Goal: Navigation & Orientation: Find specific page/section

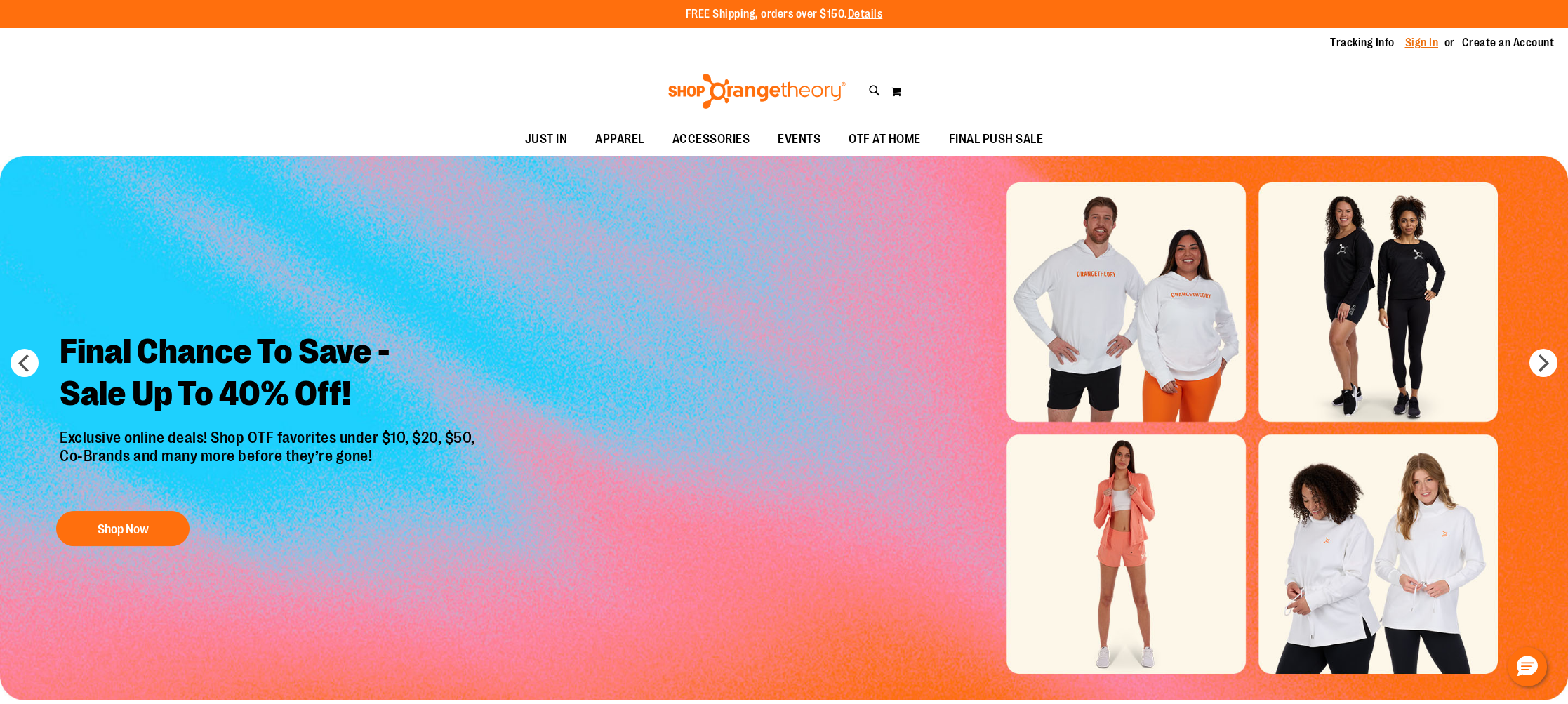
click at [1422, 39] on link "Sign In" at bounding box center [1422, 42] width 34 height 15
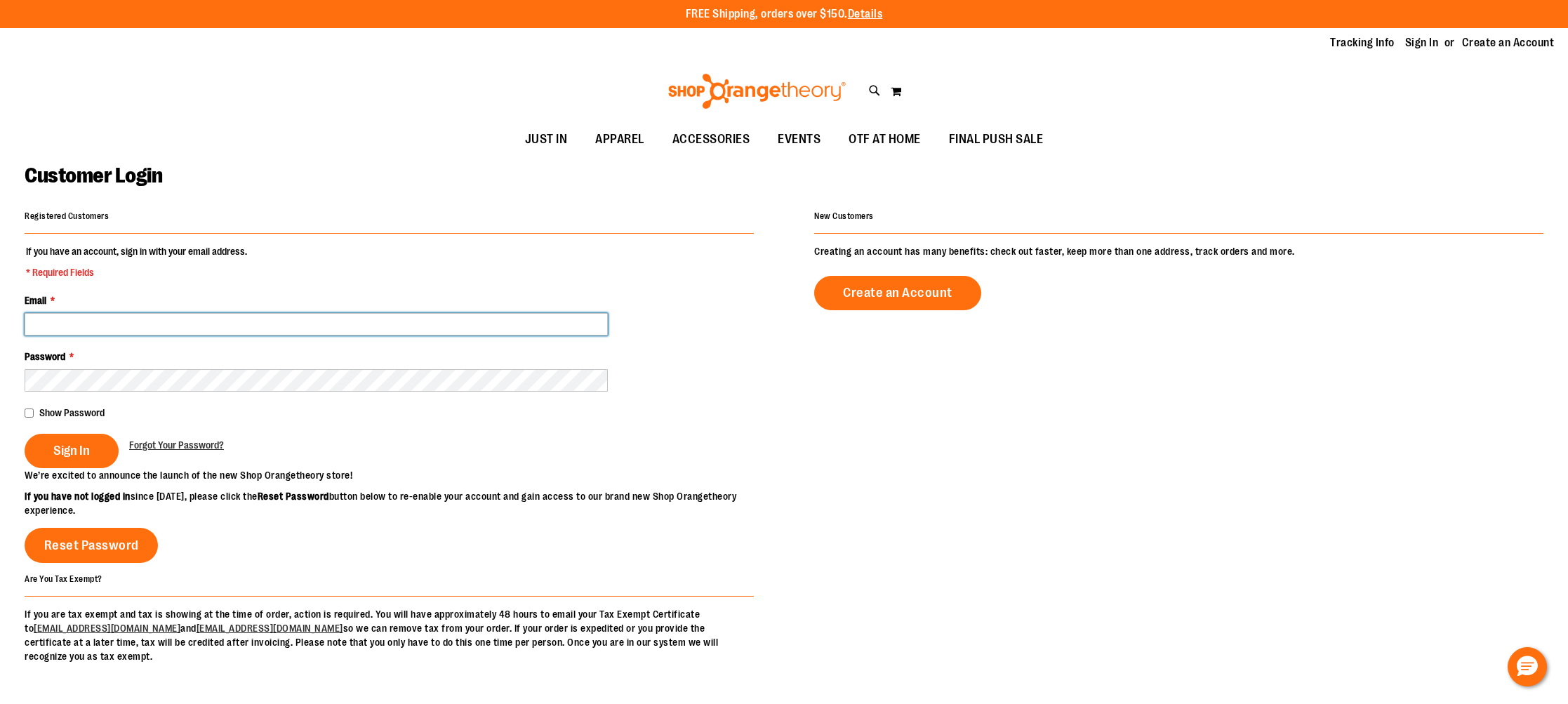
click at [111, 323] on input "Email *" at bounding box center [316, 325] width 584 height 23
paste input "**********"
type input "**********"
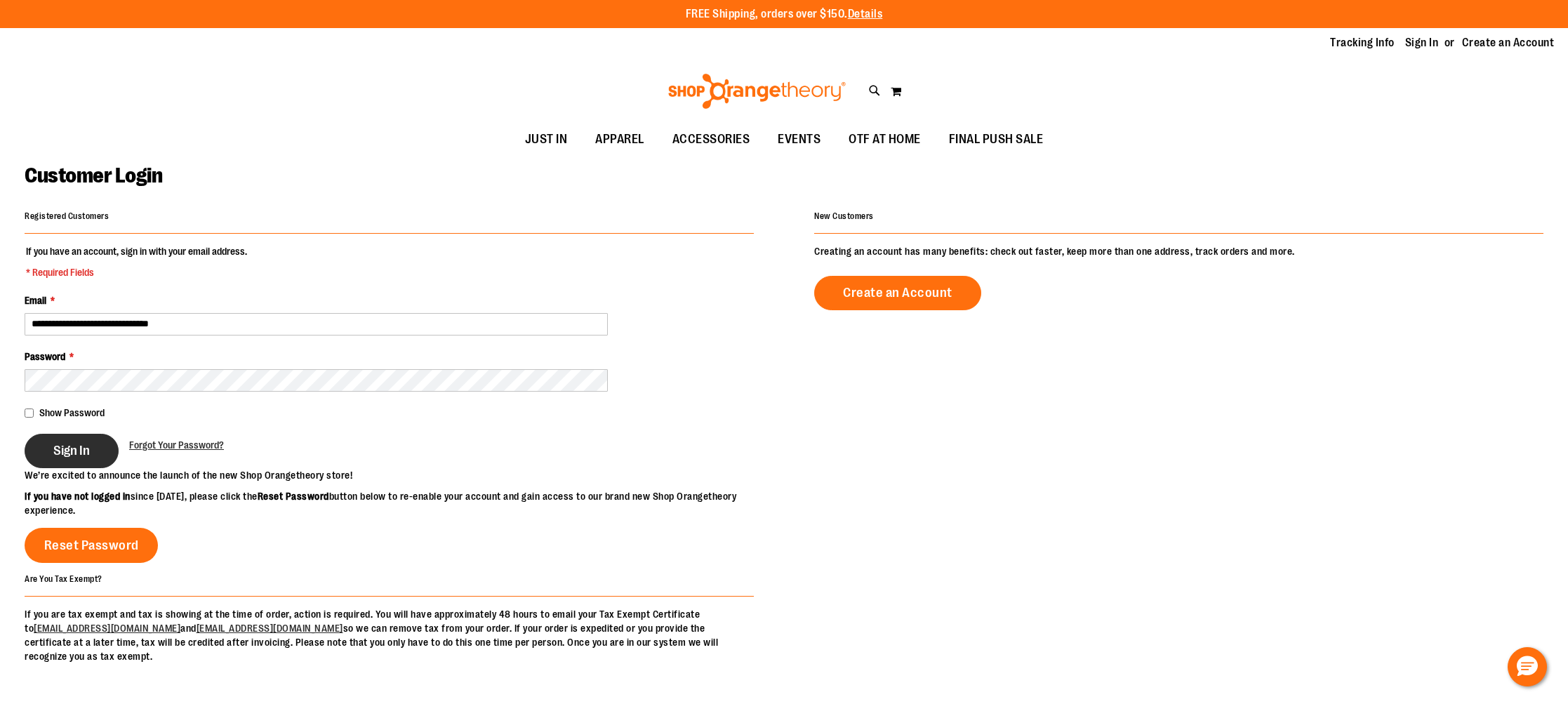
click at [85, 459] on button "Sign In" at bounding box center [72, 451] width 94 height 35
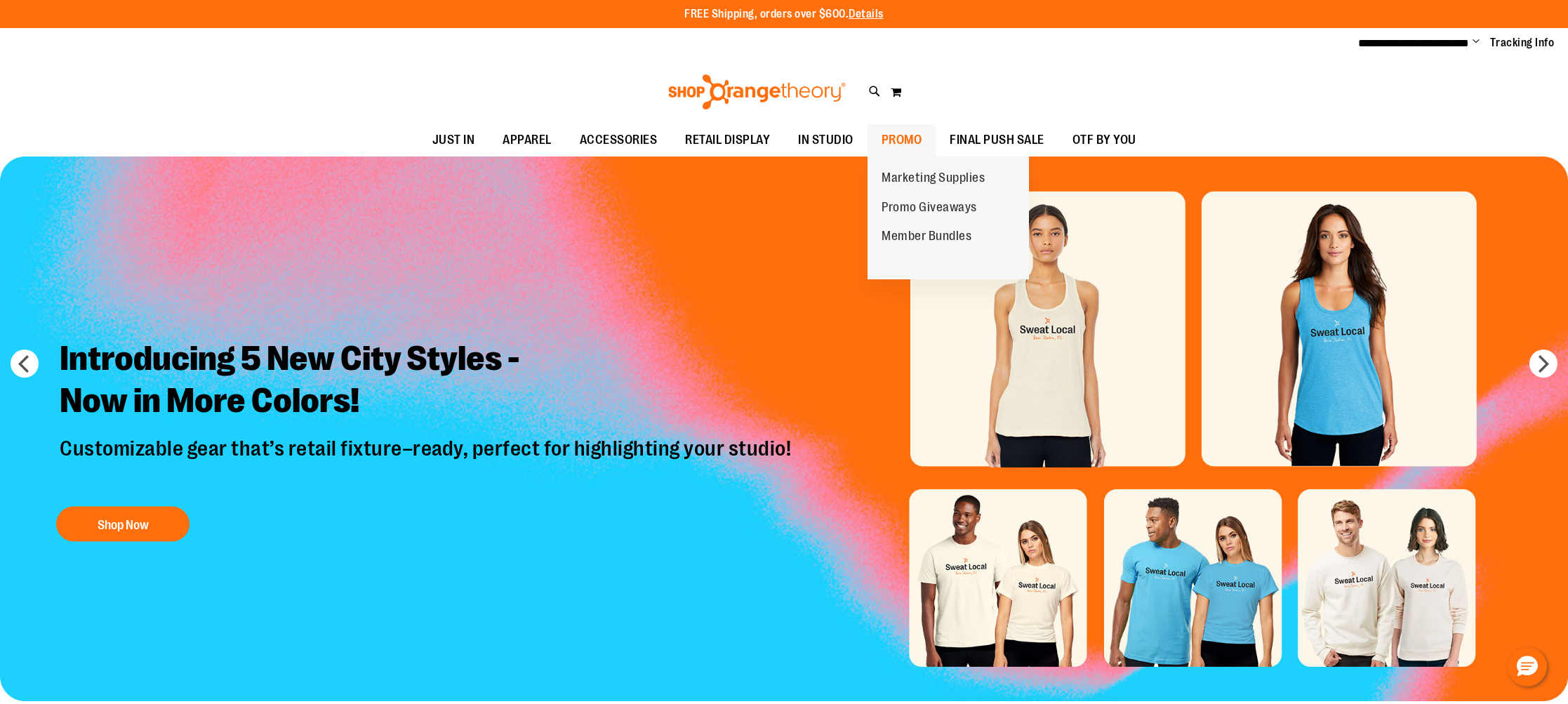
click at [908, 142] on span "PROMO" at bounding box center [902, 140] width 40 height 32
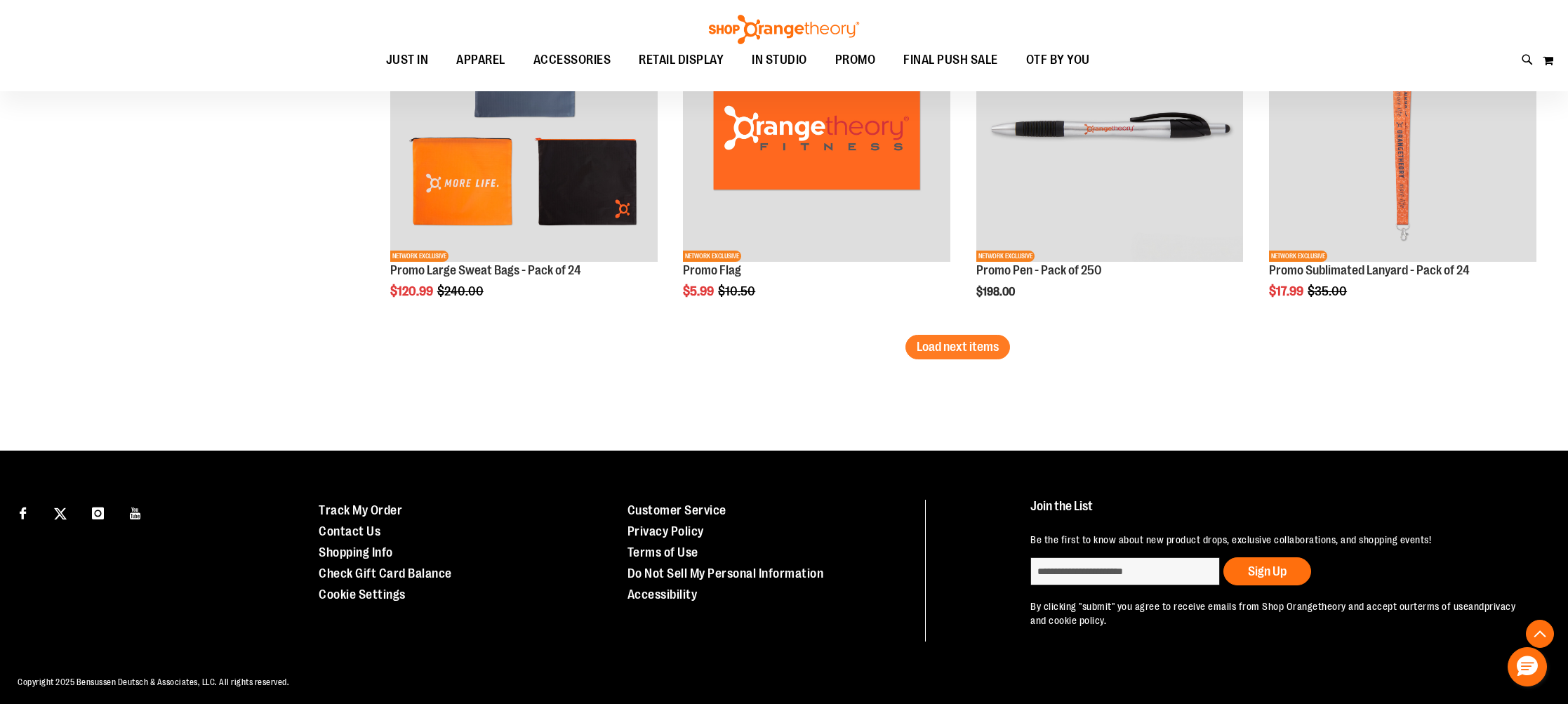
scroll to position [3083, 0]
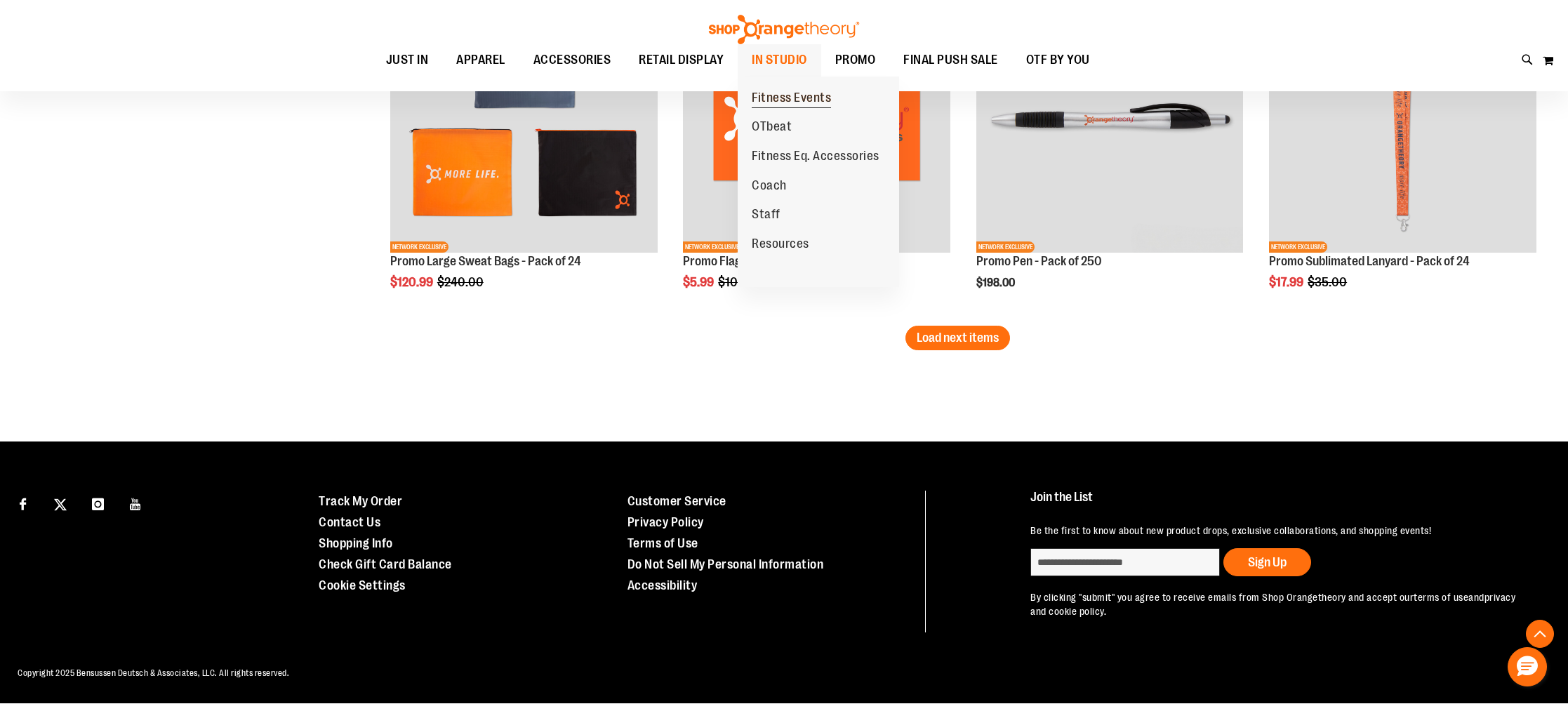
click at [795, 100] on span "Fitness Events" at bounding box center [792, 99] width 79 height 18
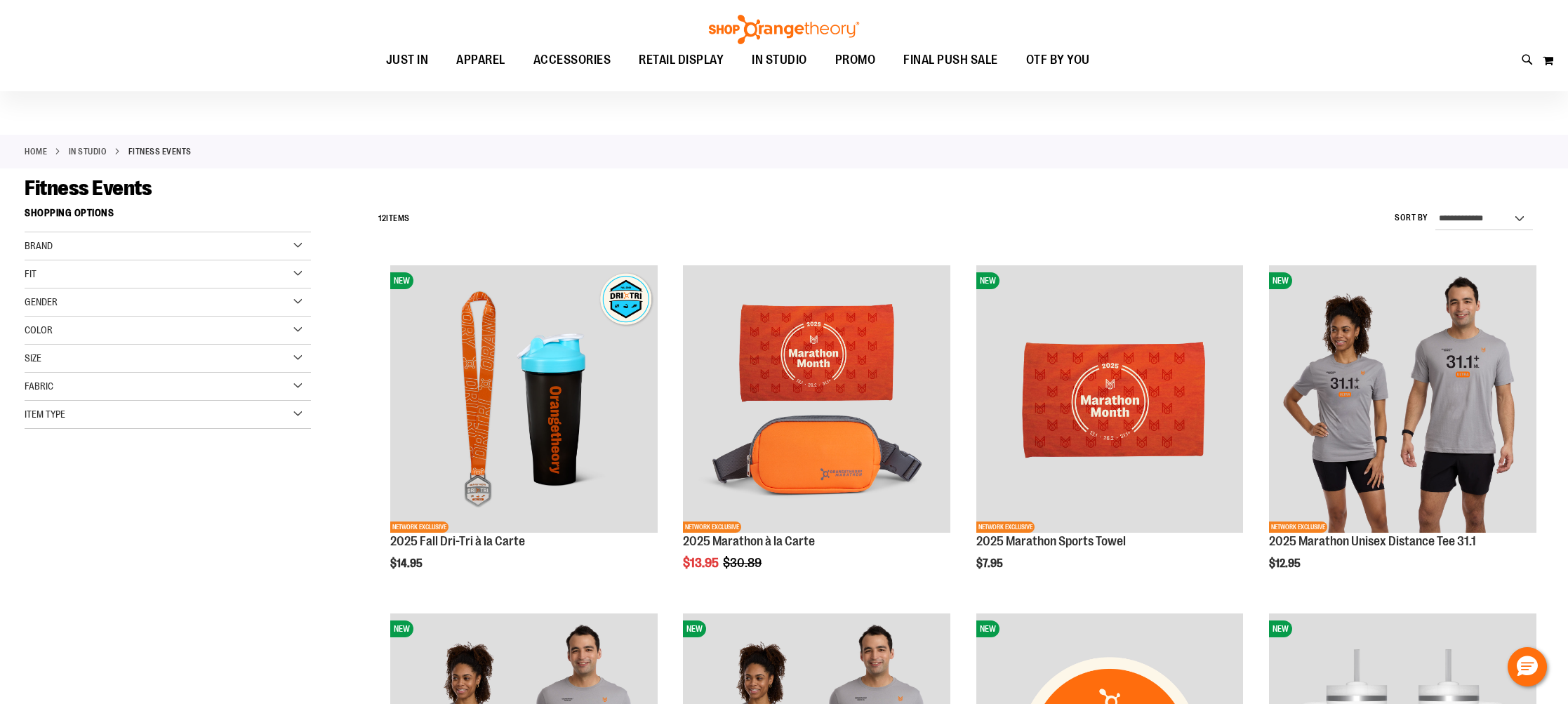
scroll to position [18, 0]
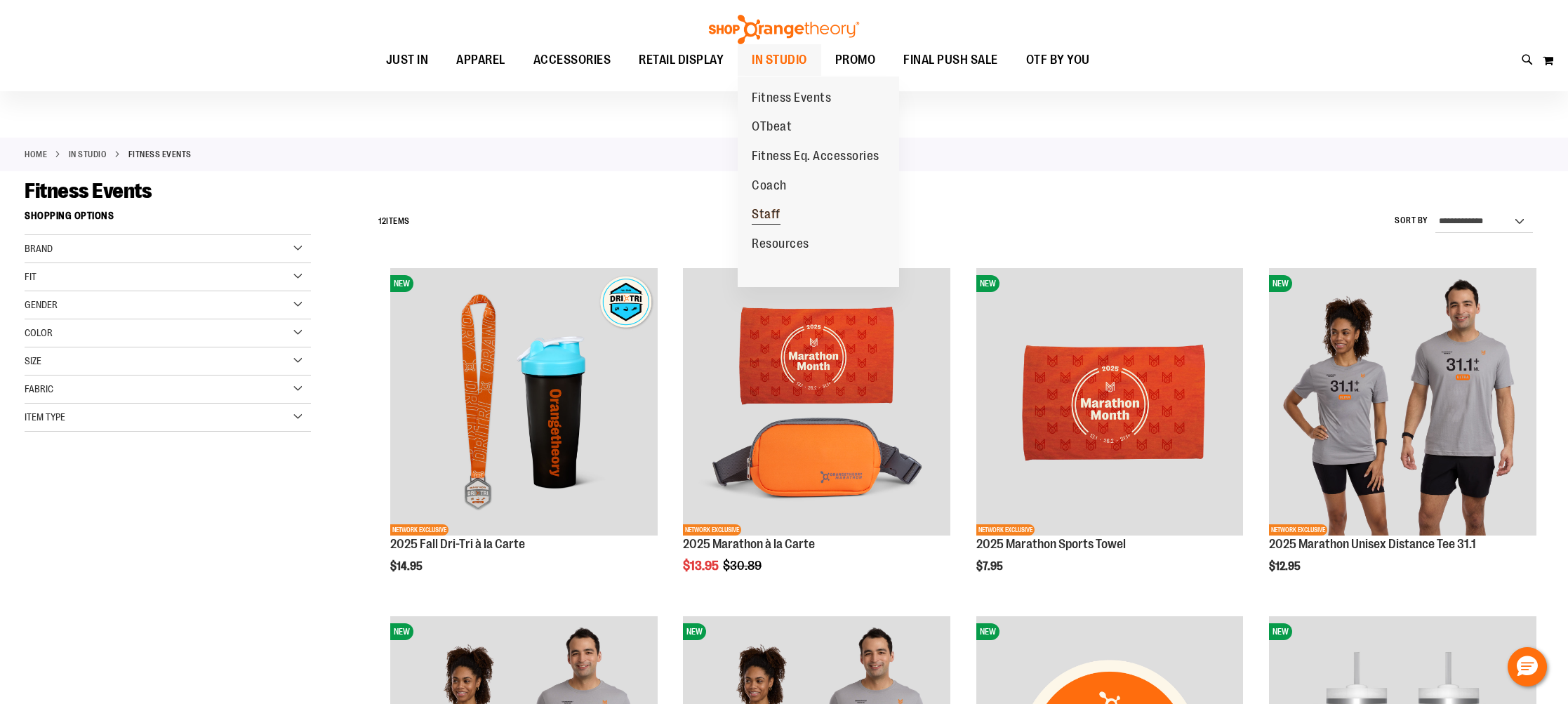
click at [760, 213] on span "Staff" at bounding box center [766, 216] width 29 height 18
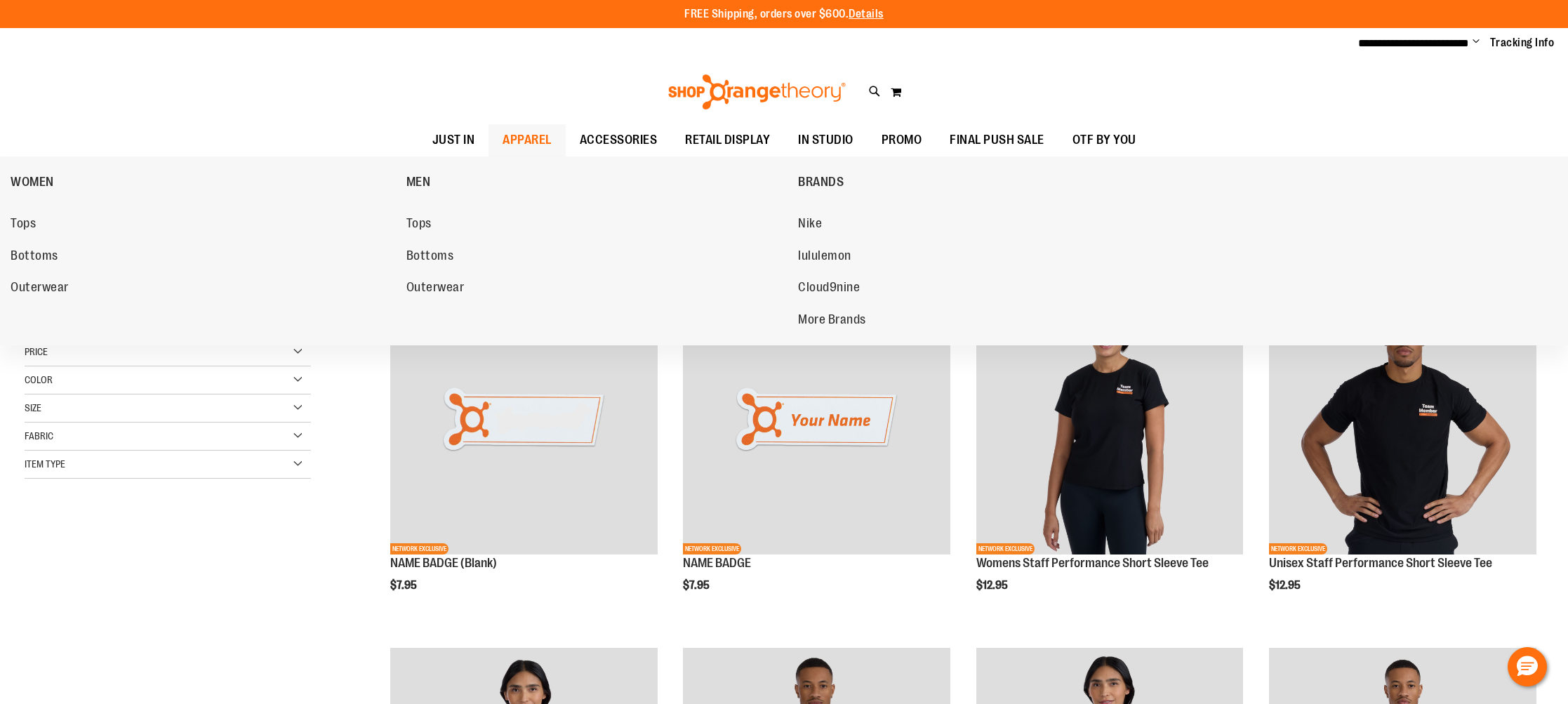
click at [518, 141] on span "APPAREL" at bounding box center [527, 140] width 49 height 32
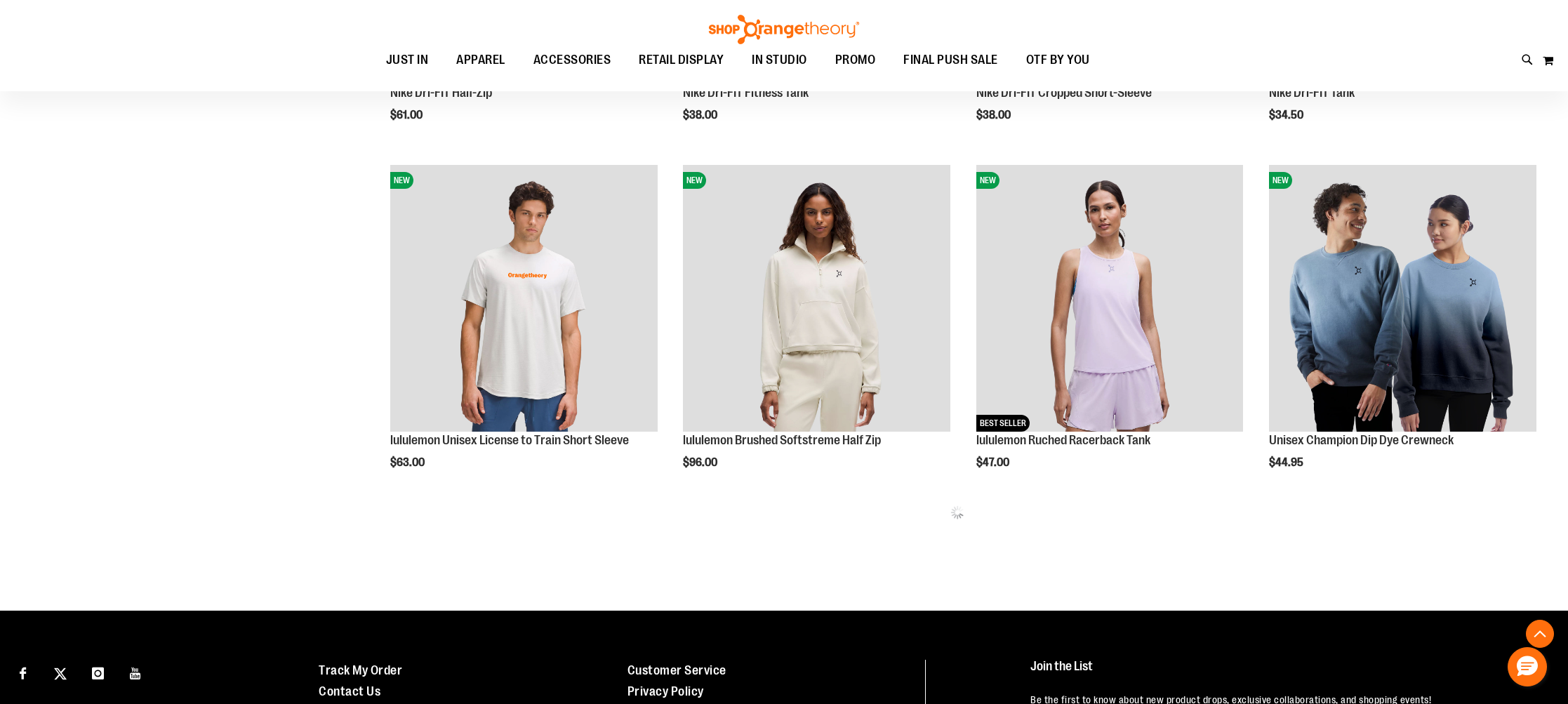
scroll to position [810, 0]
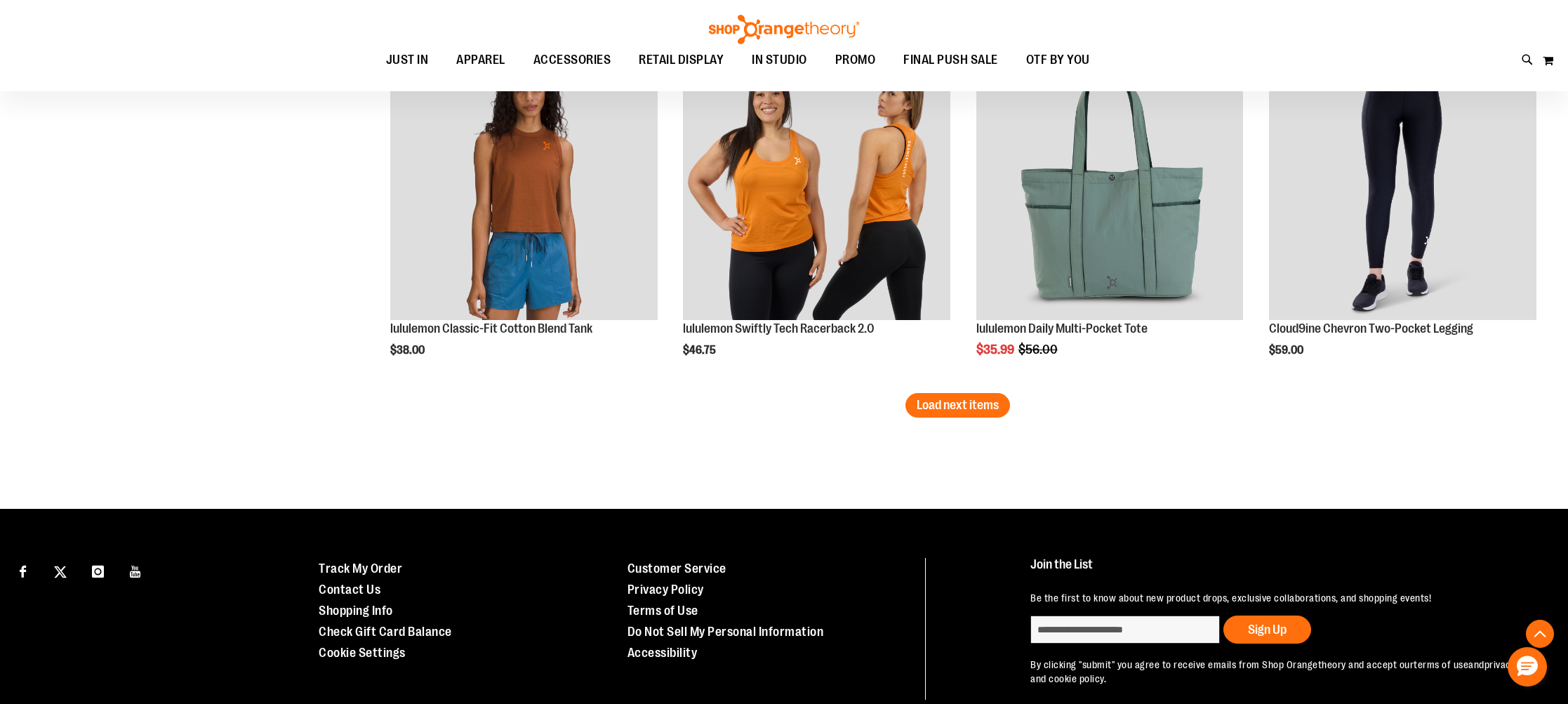
scroll to position [3083, 0]
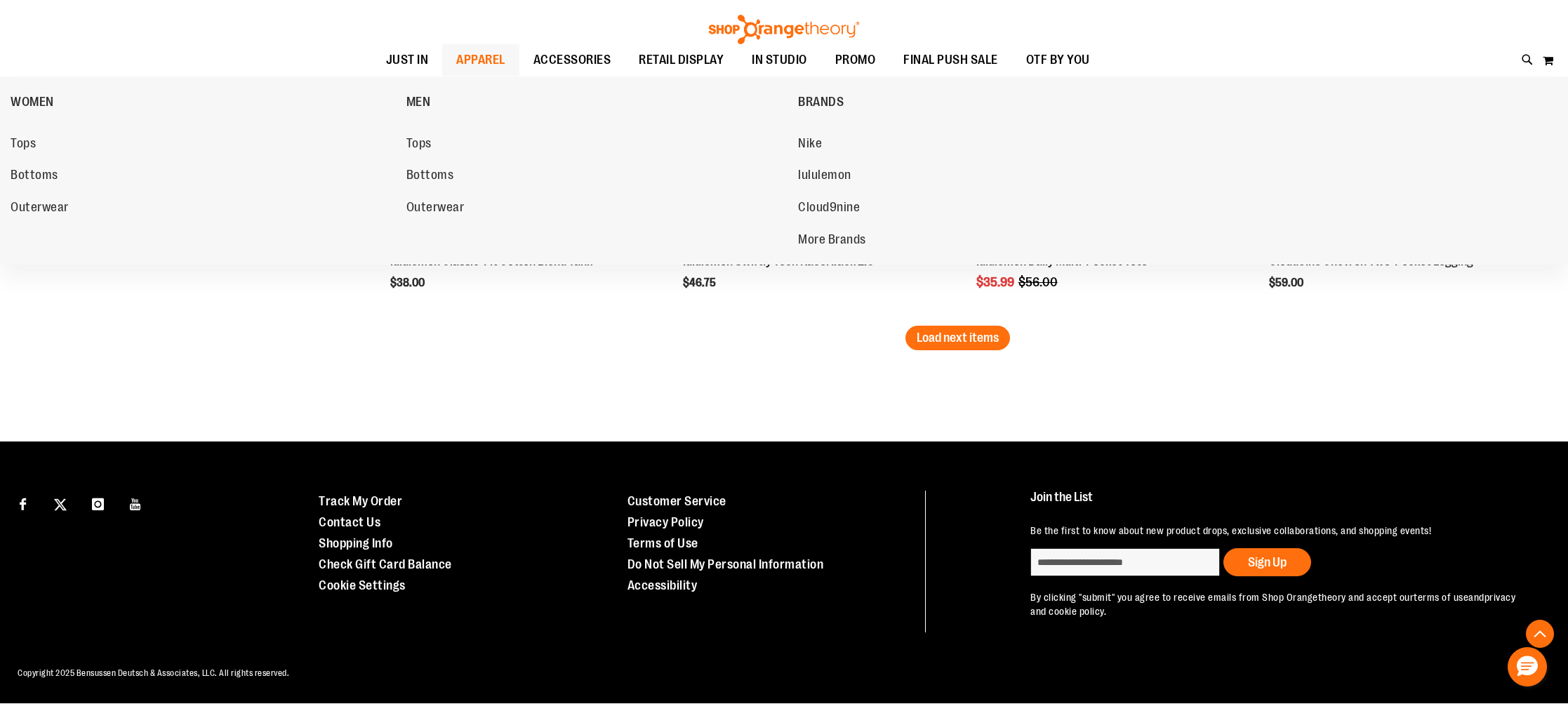
click at [484, 62] on span "APPAREL" at bounding box center [481, 60] width 49 height 32
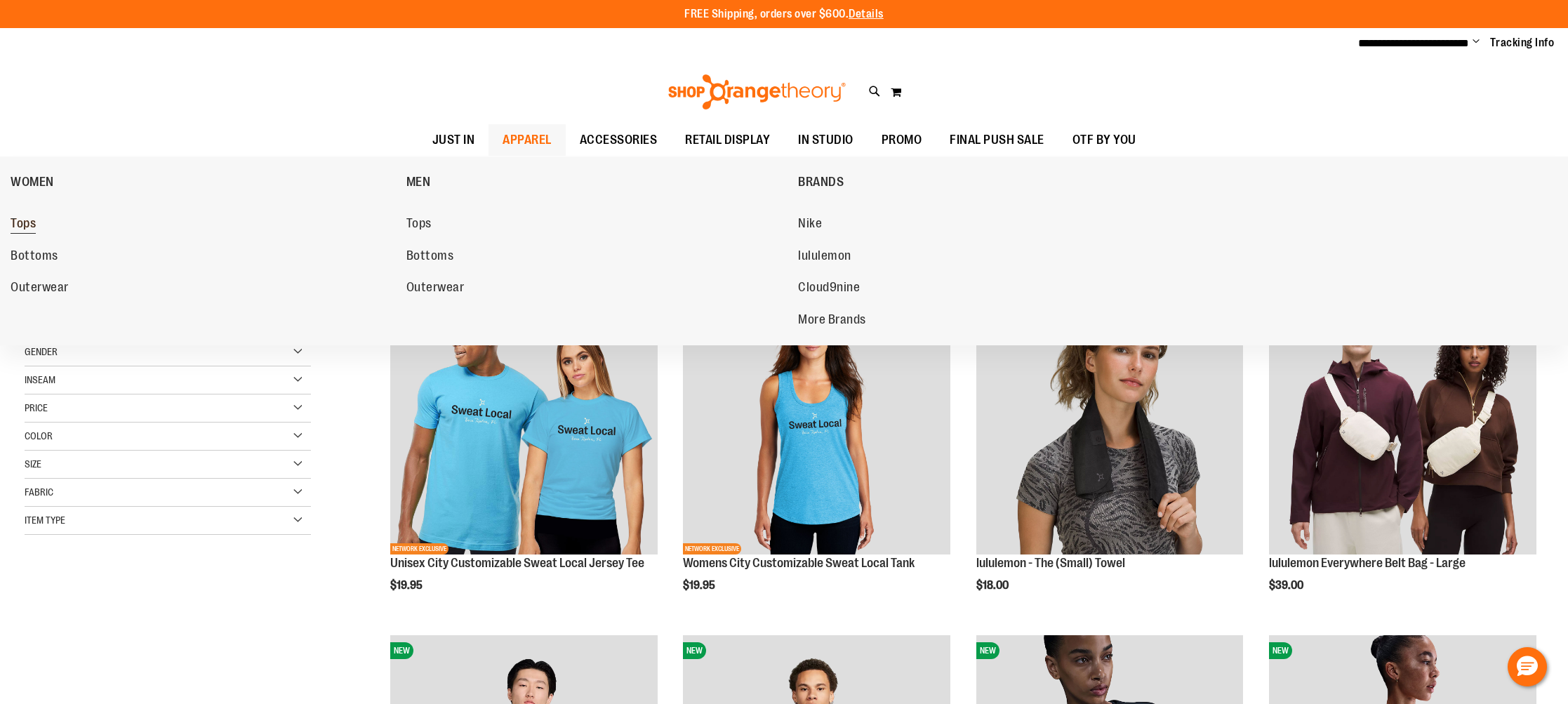
click at [29, 228] on span "Tops" at bounding box center [23, 225] width 25 height 18
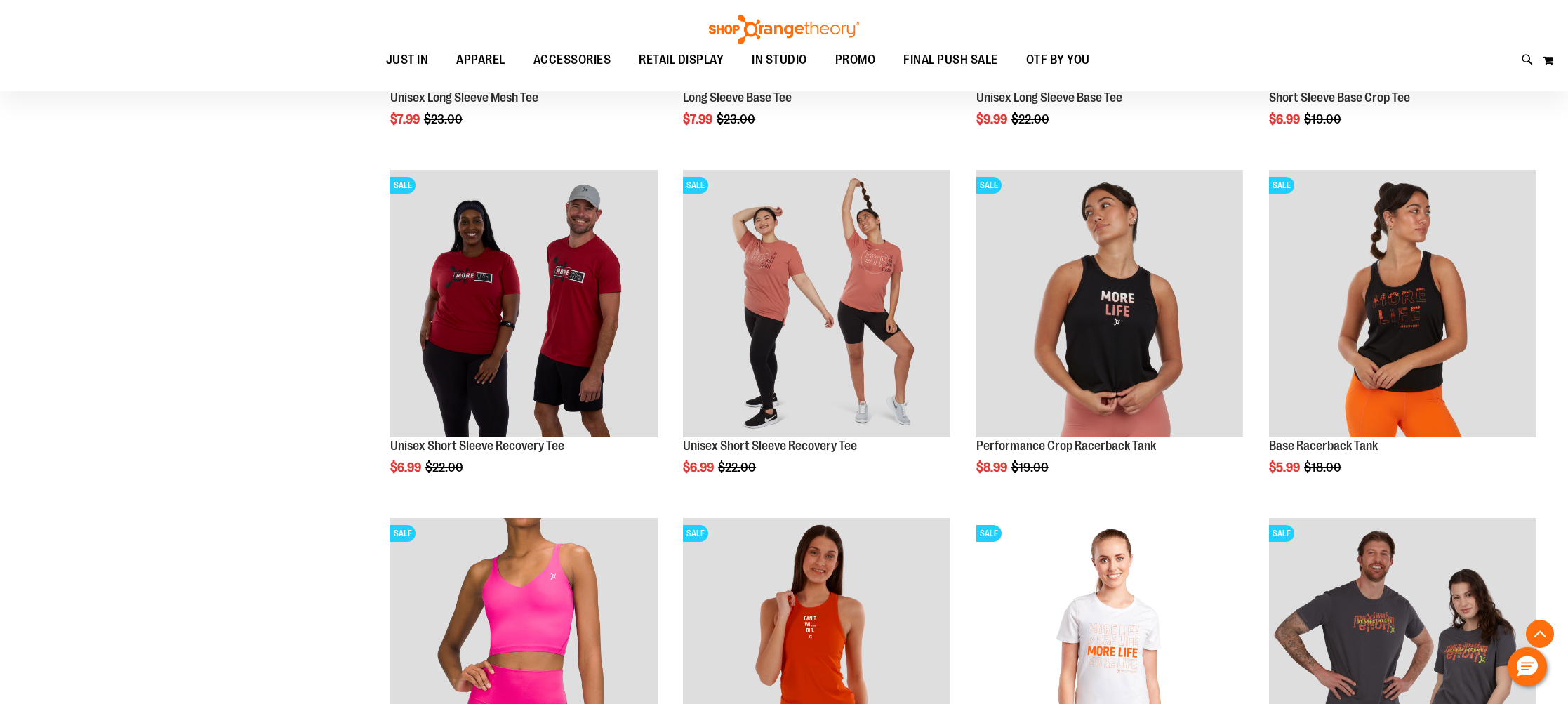
scroll to position [379, 0]
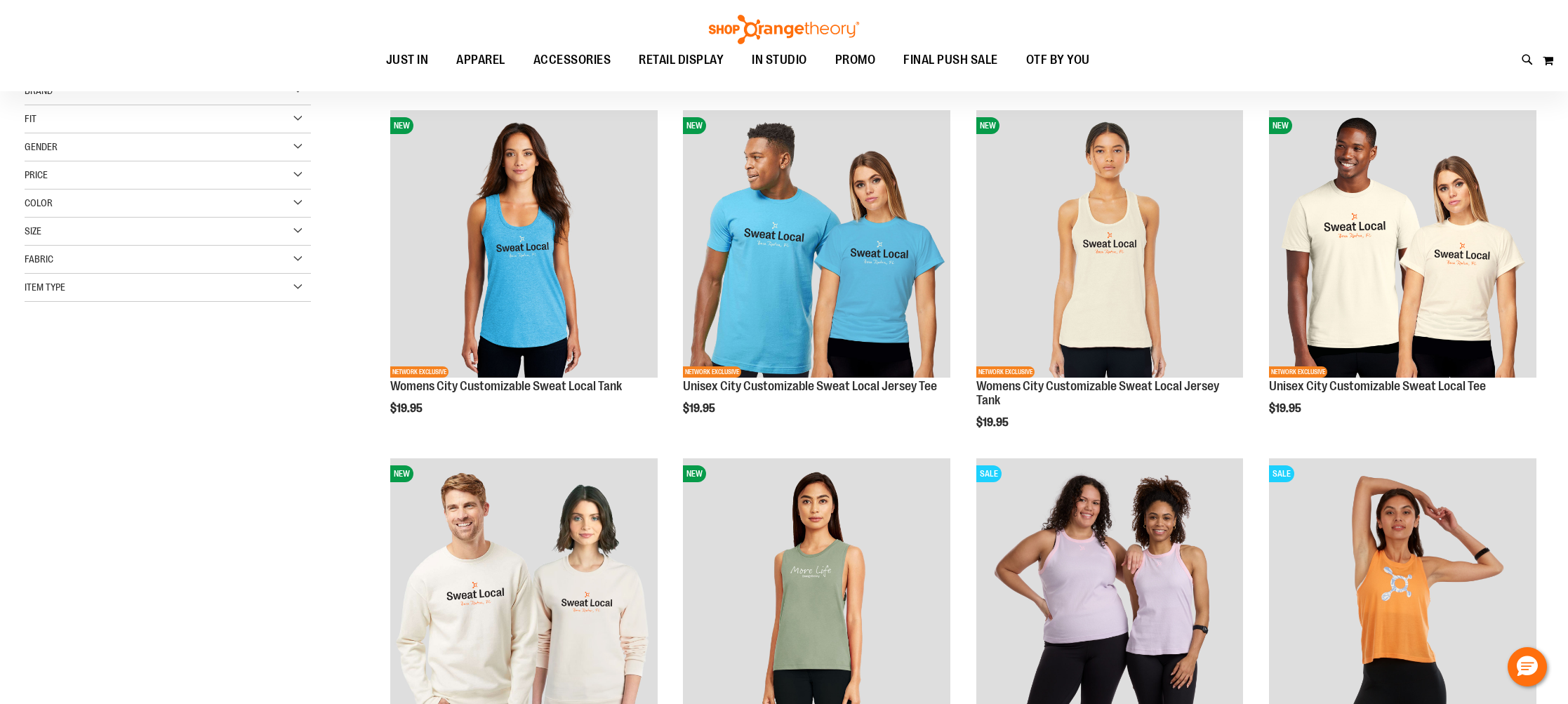
scroll to position [177, 0]
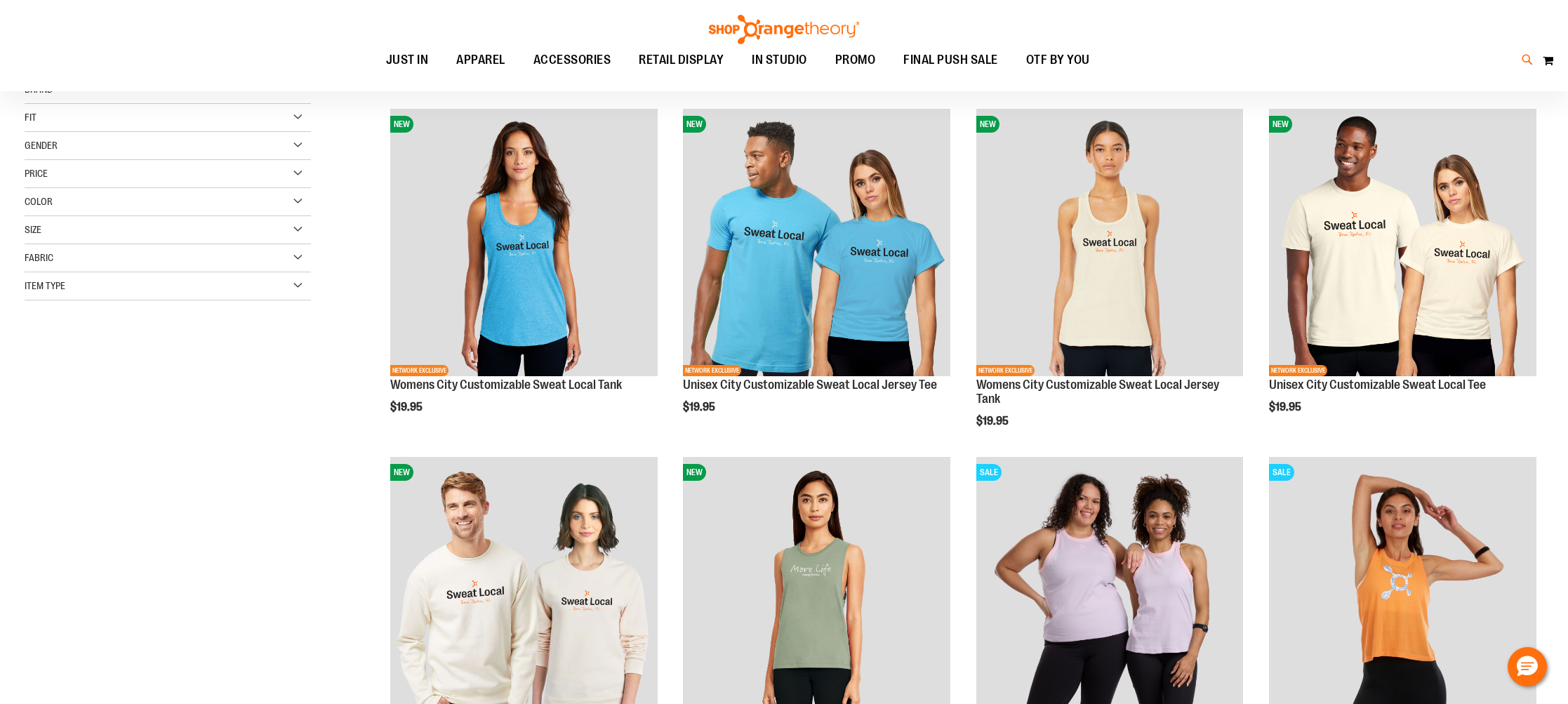
click at [1529, 60] on icon at bounding box center [1528, 59] width 12 height 16
type input "*"
type input "*********"
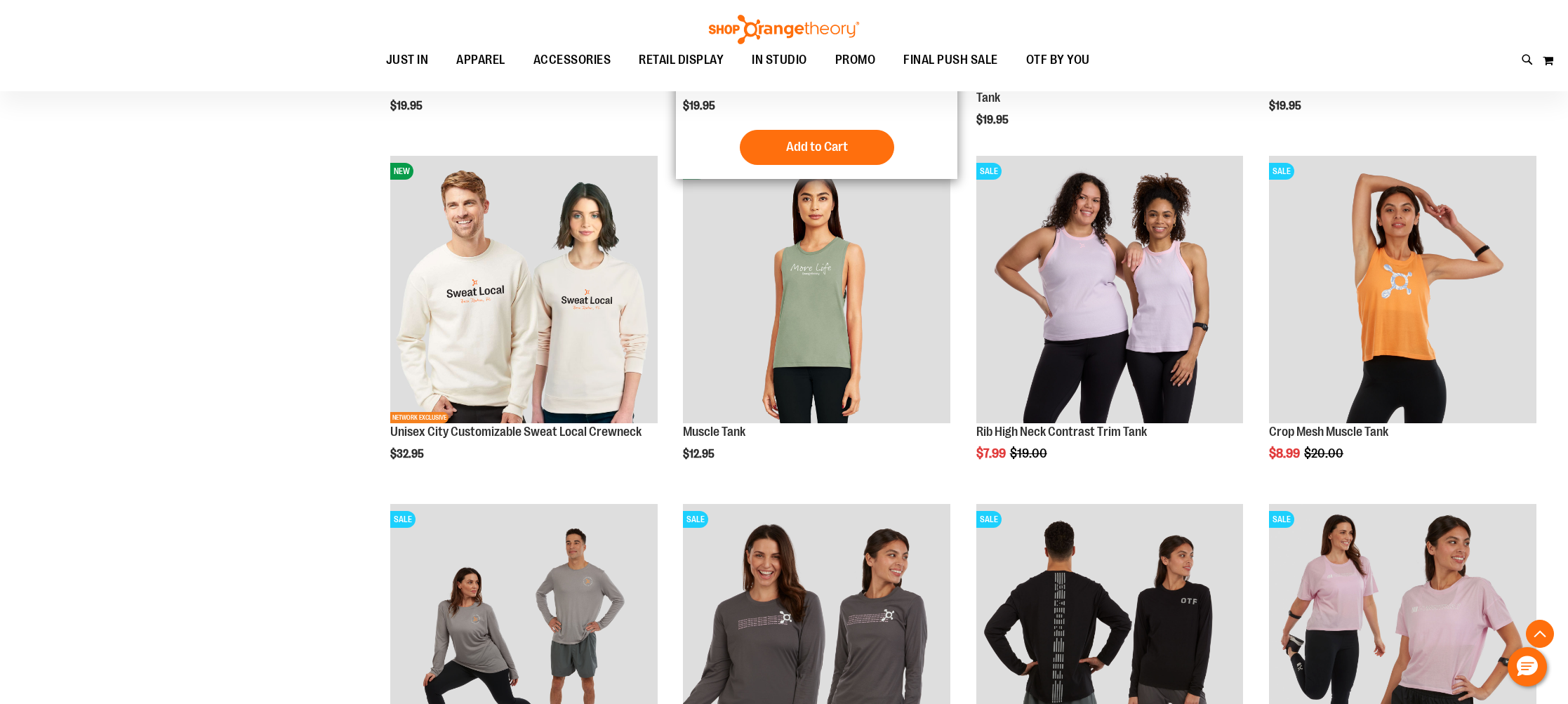
scroll to position [327, 0]
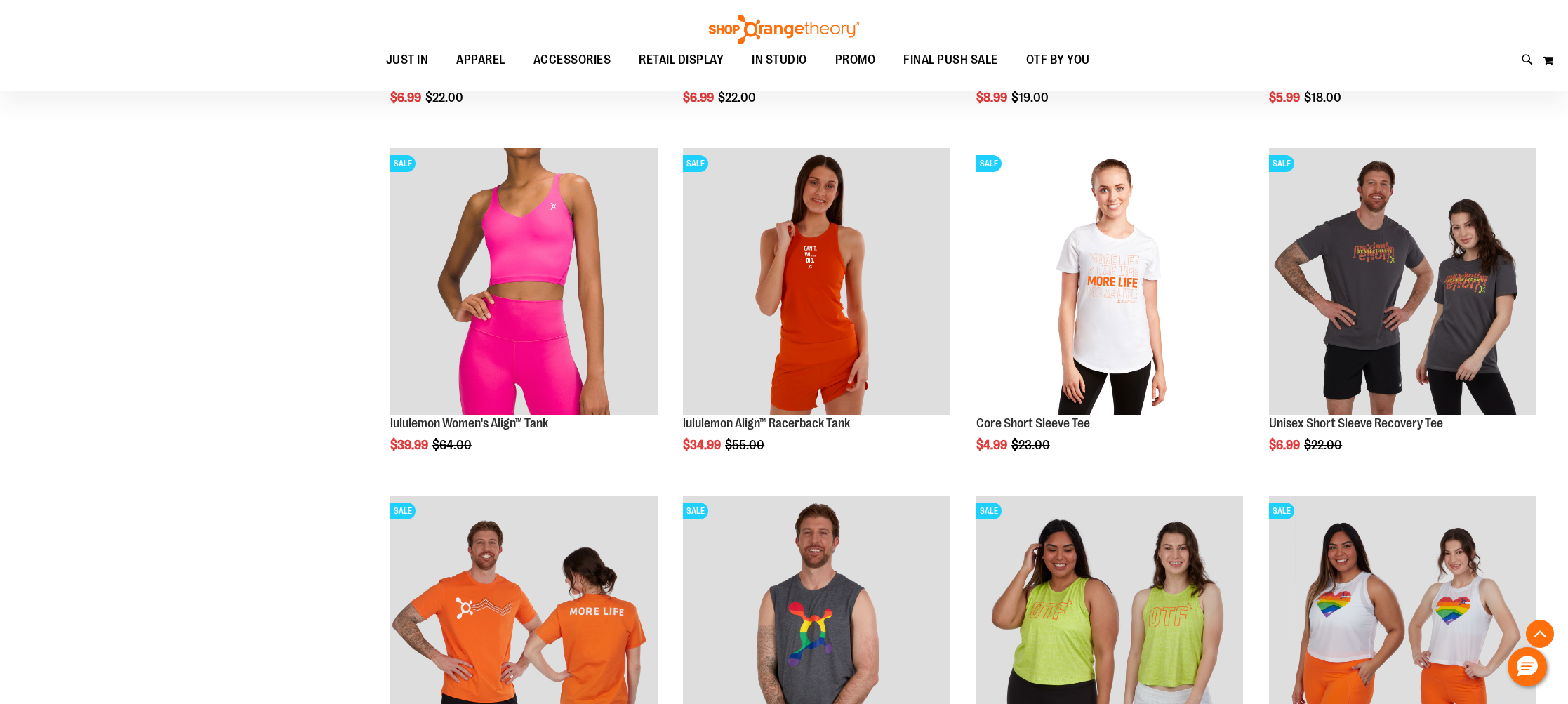
scroll to position [1375, 0]
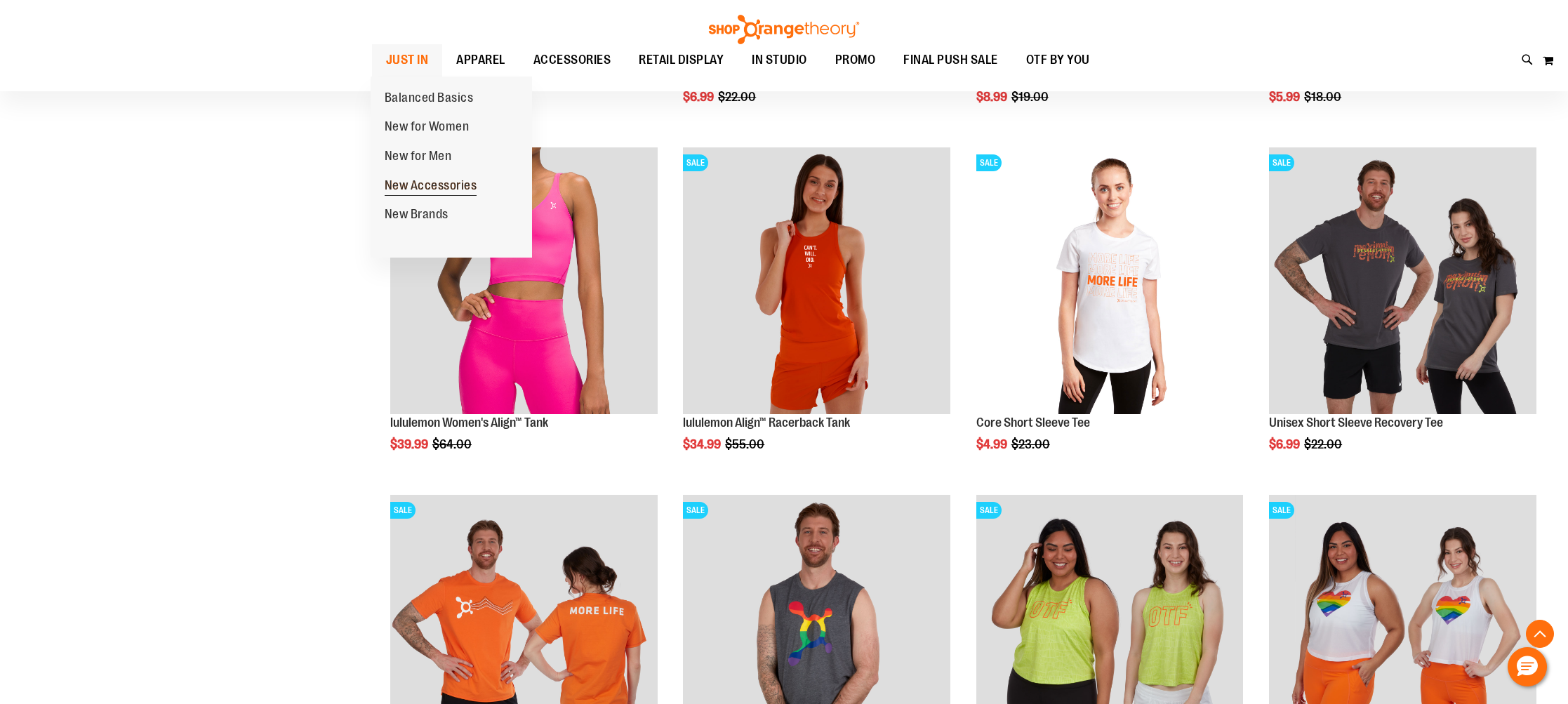
click at [435, 176] on link "New Accessories" at bounding box center [431, 185] width 120 height 29
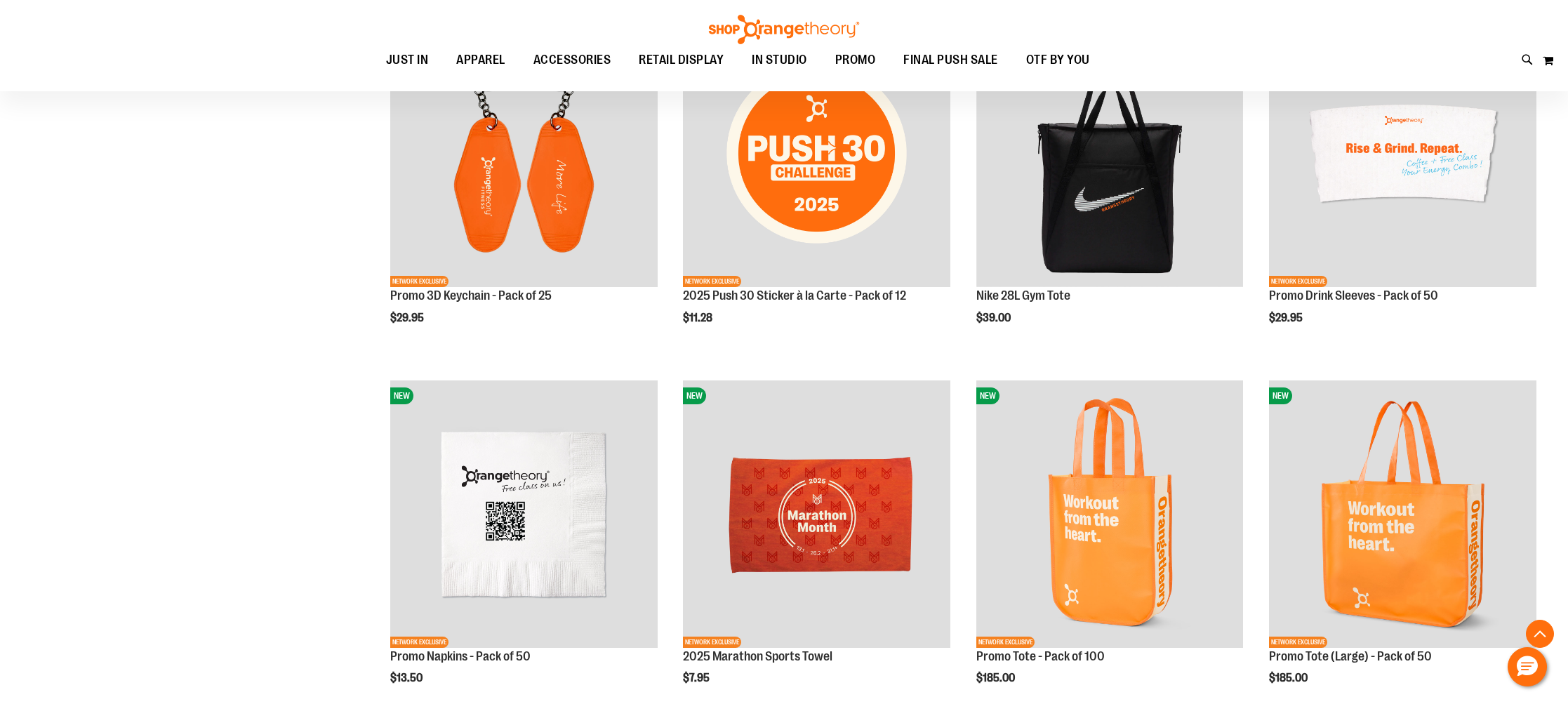
scroll to position [2104, 0]
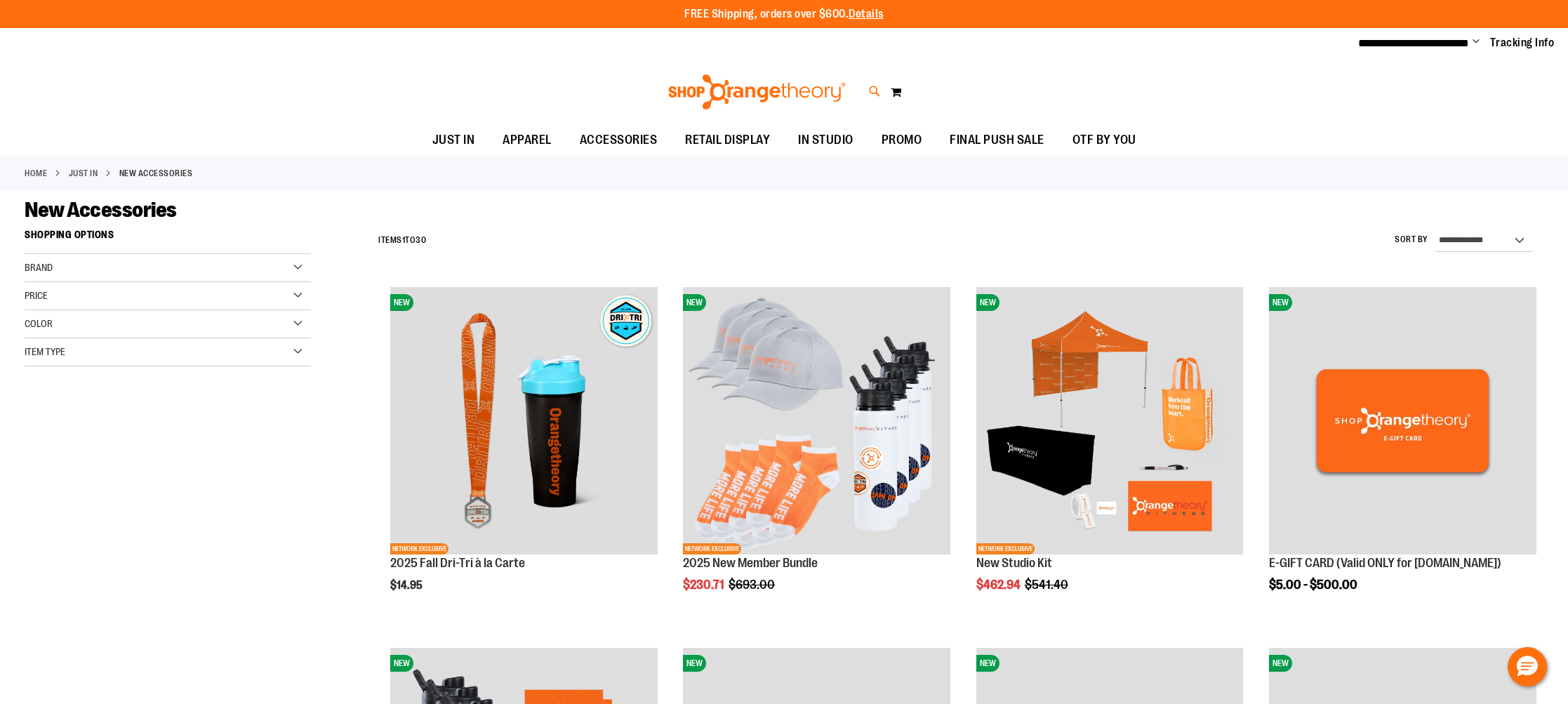
click at [874, 94] on icon at bounding box center [874, 91] width 12 height 16
type input "**********"
click at [1544, 22] on link at bounding box center [1550, 22] width 22 height 30
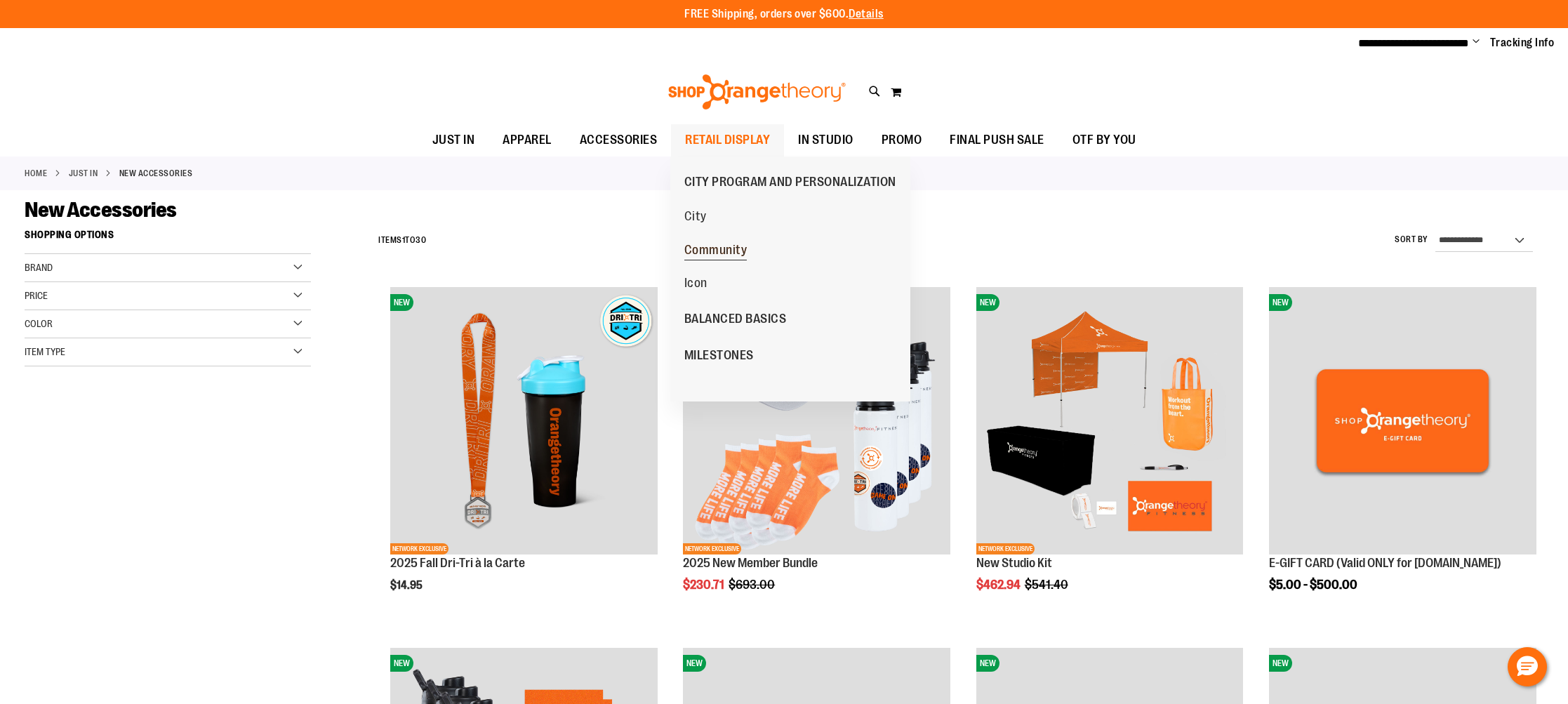
click at [721, 249] on span "Community" at bounding box center [715, 251] width 63 height 18
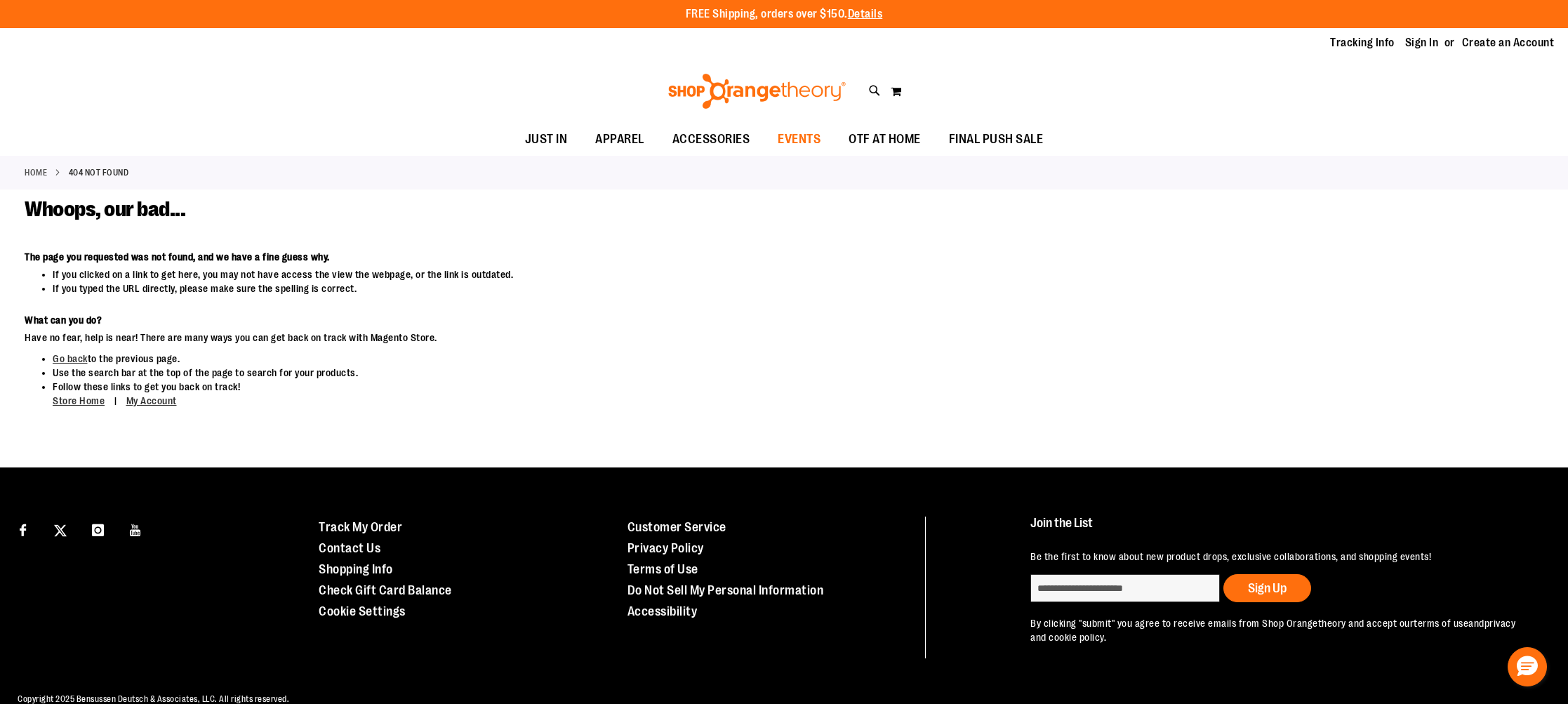
click at [807, 146] on span "EVENTS" at bounding box center [798, 139] width 42 height 32
